Goal: Task Accomplishment & Management: Manage account settings

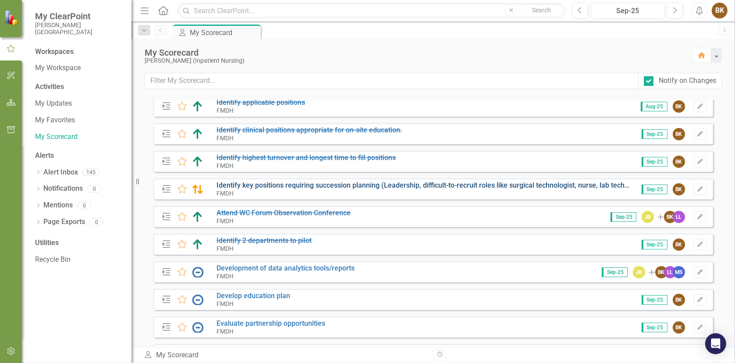
scroll to position [44, 0]
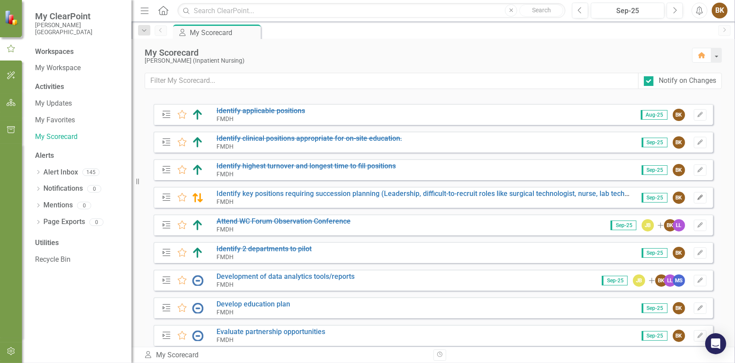
click at [697, 198] on icon "Edit" at bounding box center [700, 197] width 7 height 5
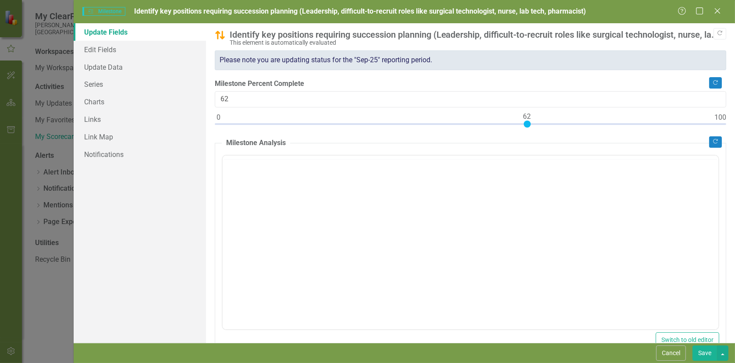
scroll to position [0, 0]
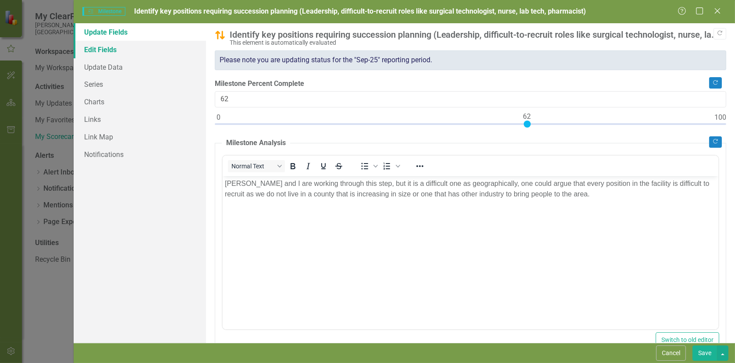
click at [98, 47] on link "Edit Fields" at bounding box center [140, 50] width 132 height 18
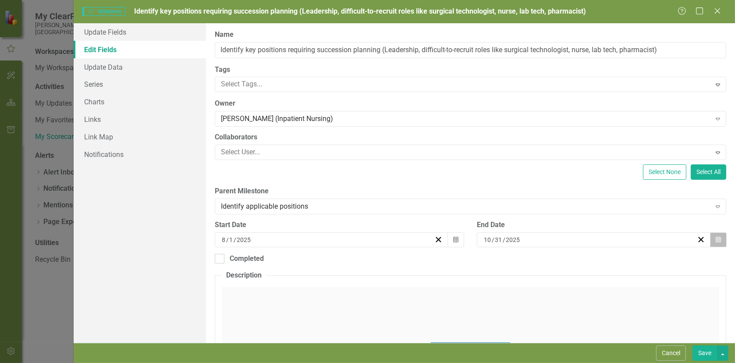
click at [710, 240] on button "Calendar" at bounding box center [718, 239] width 17 height 15
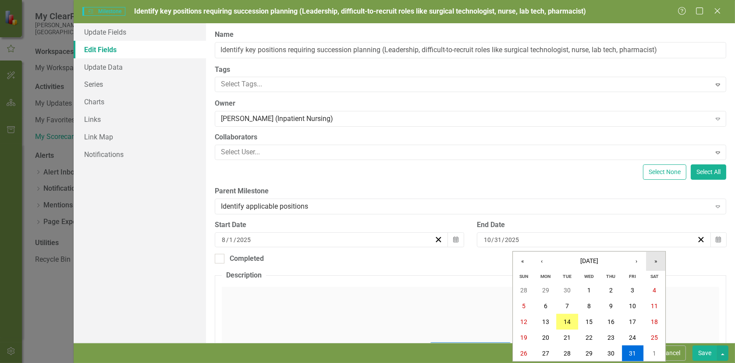
click at [655, 259] on button "»" at bounding box center [655, 261] width 19 height 19
click at [517, 262] on button "«" at bounding box center [522, 261] width 19 height 19
click at [637, 262] on button "›" at bounding box center [636, 261] width 19 height 19
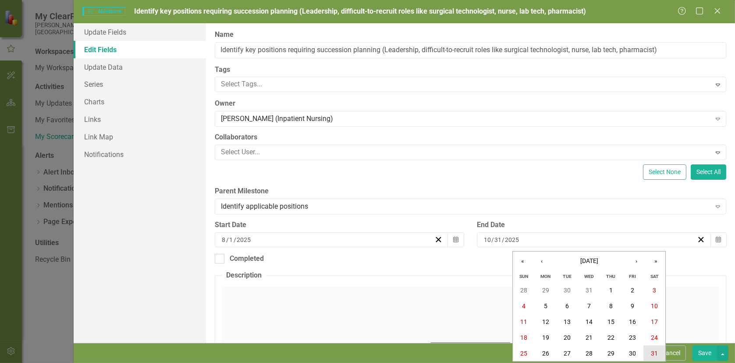
click at [654, 352] on abbr "31" at bounding box center [654, 353] width 7 height 7
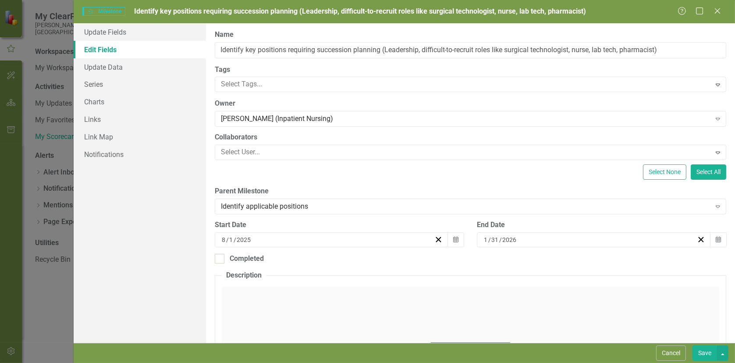
click at [697, 351] on button "Save" at bounding box center [704, 352] width 25 height 15
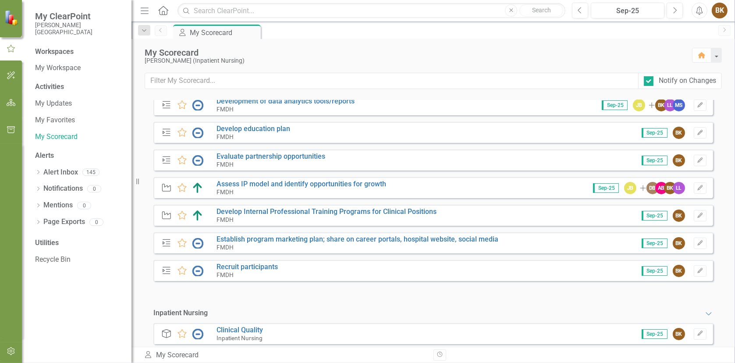
scroll to position [237, 0]
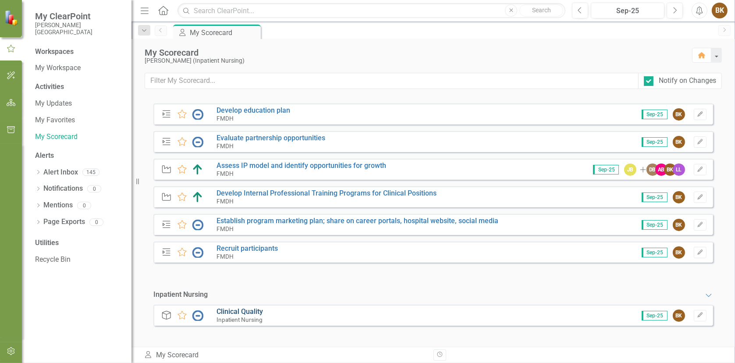
click at [248, 309] on link "Clinical Quality" at bounding box center [239, 311] width 46 height 8
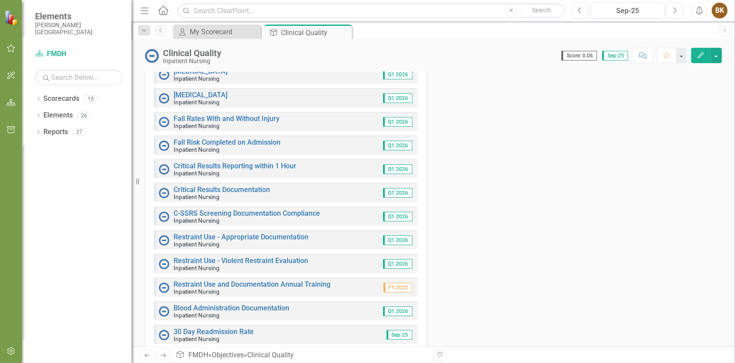
scroll to position [263, 0]
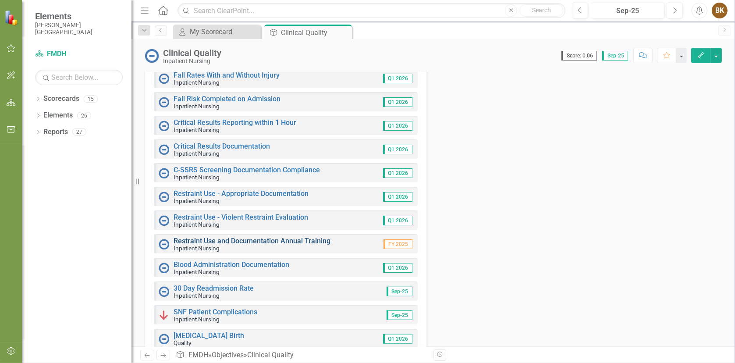
click at [261, 239] on link "Restraint Use and Documentation Annual Training" at bounding box center [252, 241] width 157 height 8
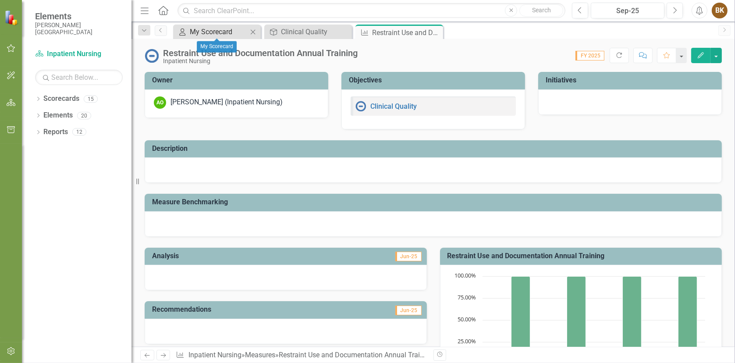
click at [216, 35] on div "My Scorecard" at bounding box center [219, 31] width 58 height 11
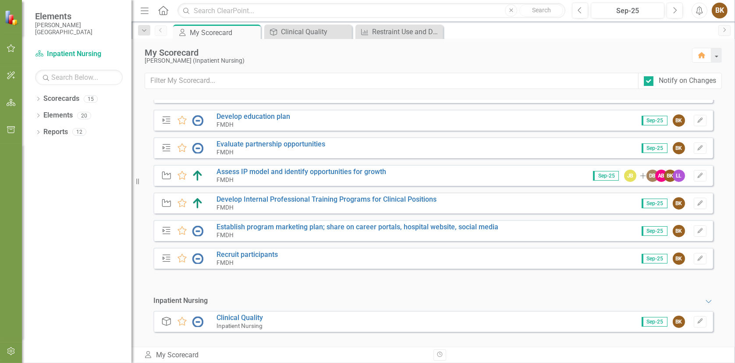
scroll to position [237, 0]
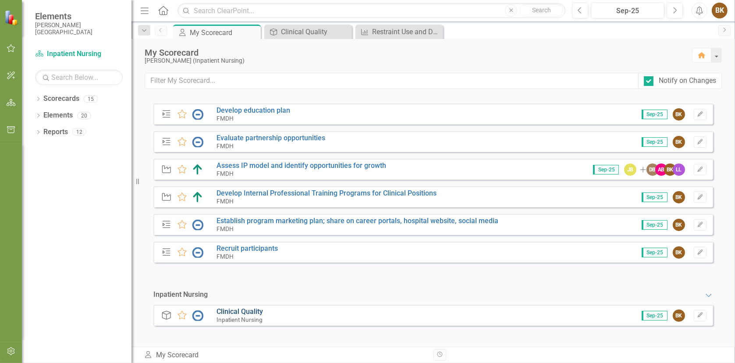
click at [246, 308] on link "Clinical Quality" at bounding box center [239, 311] width 46 height 8
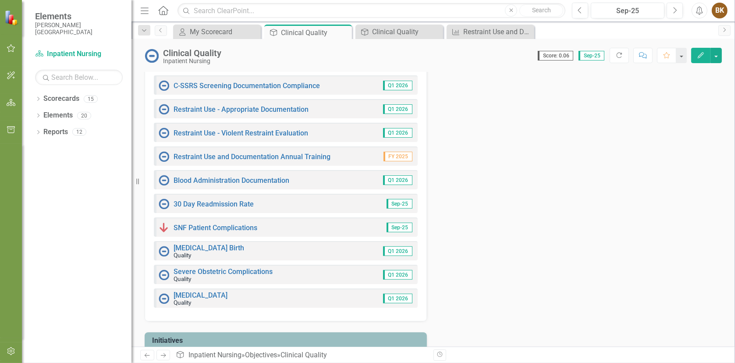
scroll to position [387, 0]
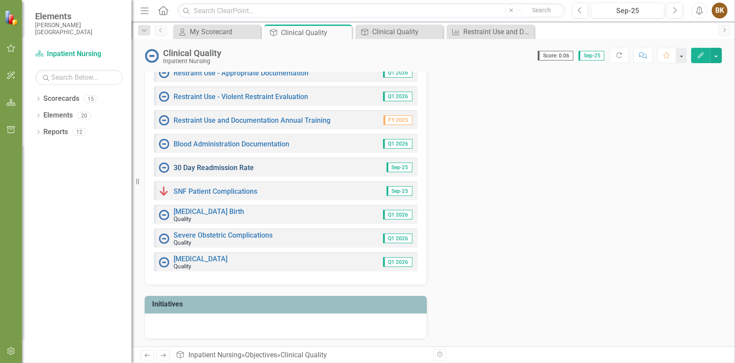
click at [221, 167] on link "30 Day Readmission Rate" at bounding box center [214, 167] width 80 height 8
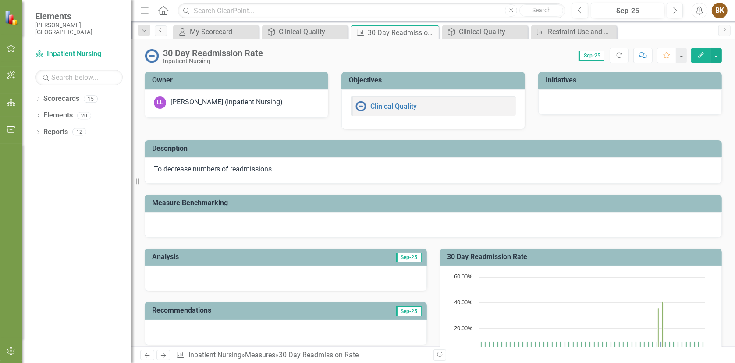
click at [160, 31] on icon "Previous" at bounding box center [160, 30] width 7 height 5
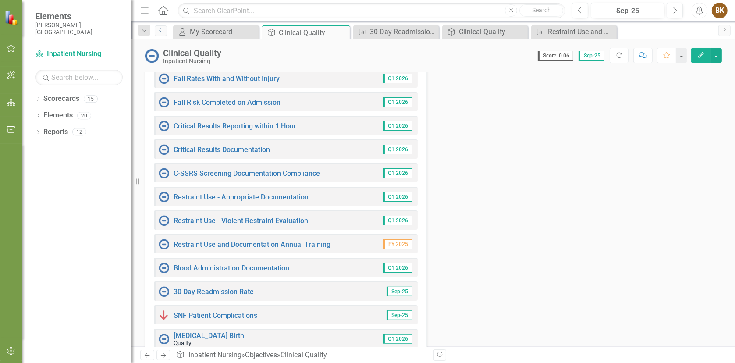
scroll to position [307, 0]
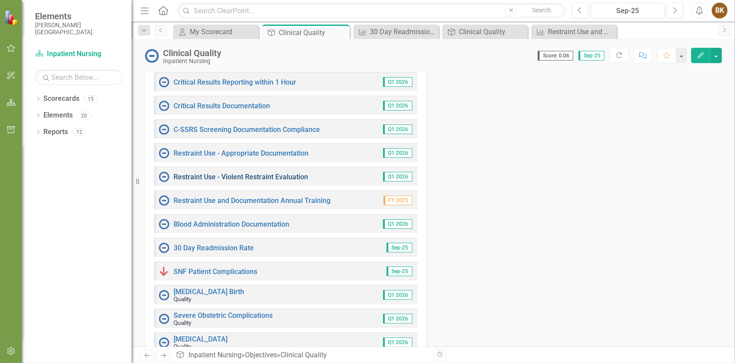
click at [264, 174] on link "Restraint Use - Violent Restraint Evaluation" at bounding box center [241, 177] width 135 height 8
